Goal: Learn about a topic

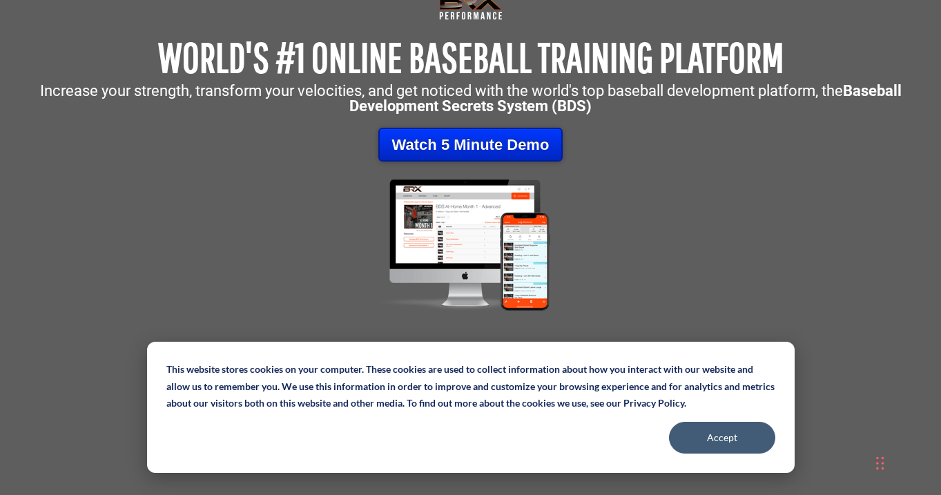
scroll to position [161, 0]
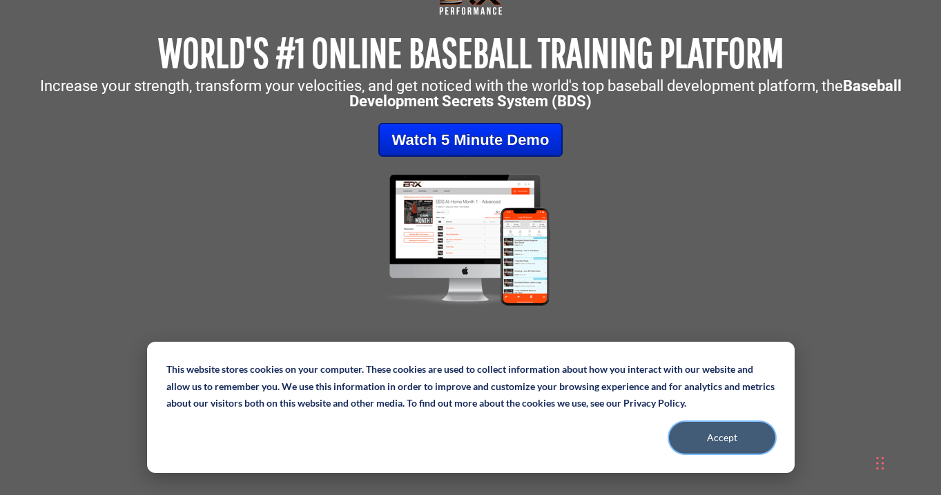
click at [703, 435] on button "Accept" at bounding box center [722, 438] width 106 height 32
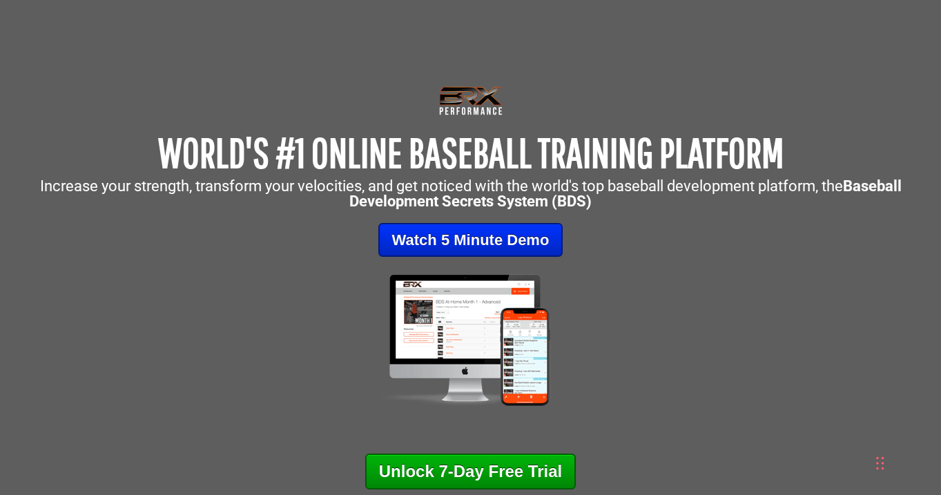
scroll to position [63, 0]
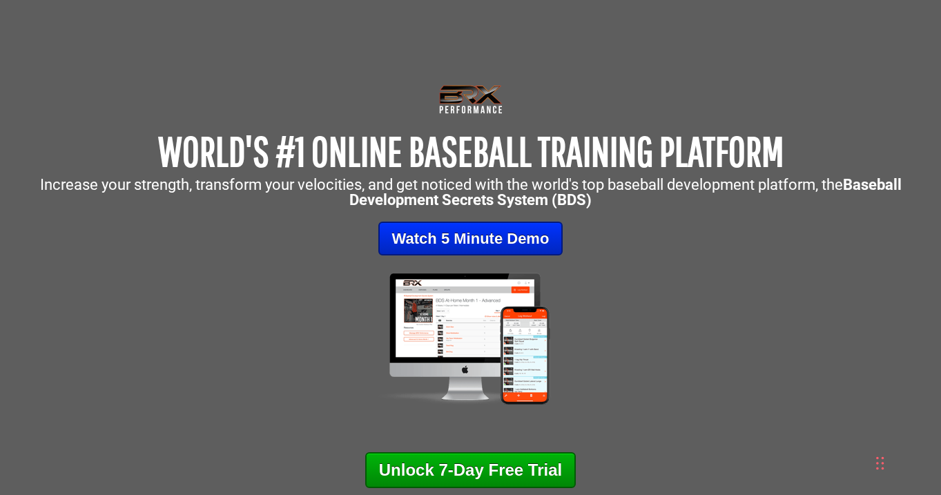
click at [522, 358] on img at bounding box center [470, 338] width 219 height 139
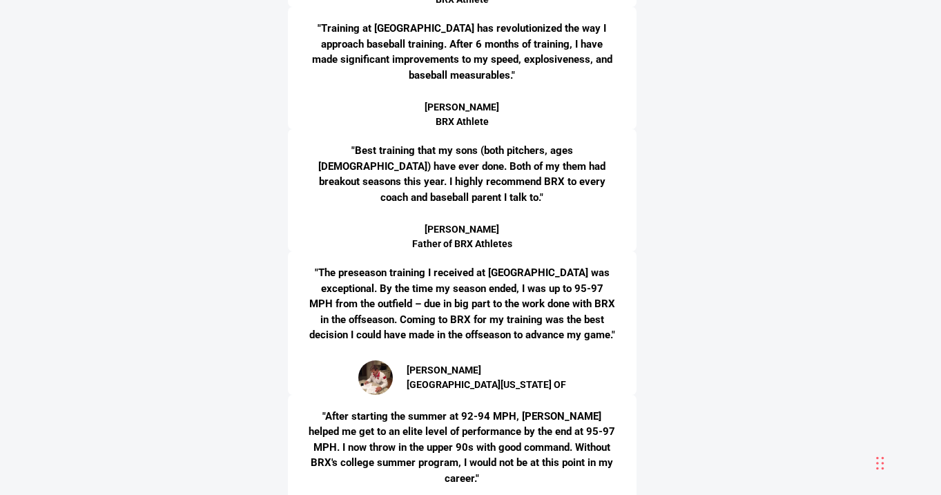
scroll to position [4014, 0]
